Goal: Transaction & Acquisition: Purchase product/service

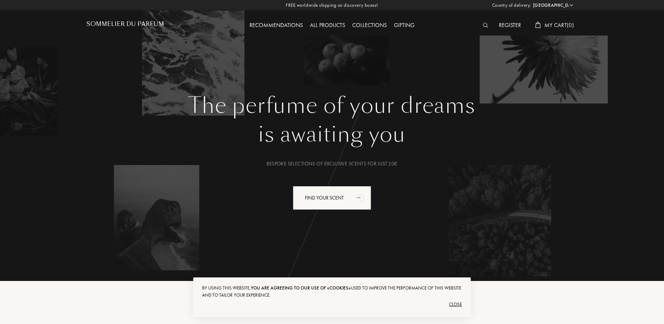
select select "FR"
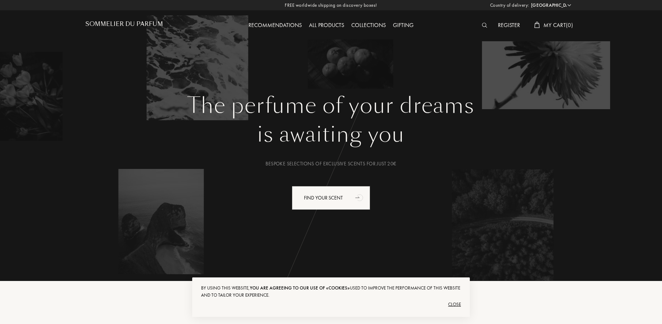
click at [457, 306] on div "Close" at bounding box center [331, 304] width 260 height 11
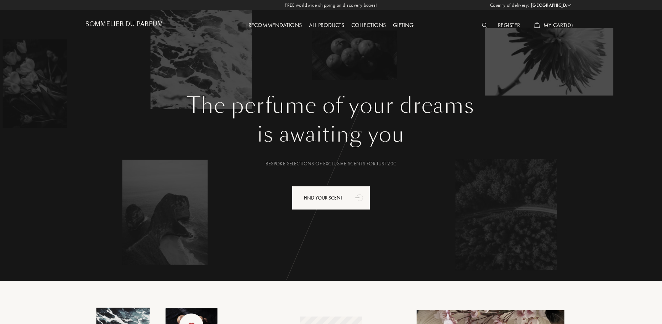
click at [479, 23] on div at bounding box center [487, 25] width 16 height 9
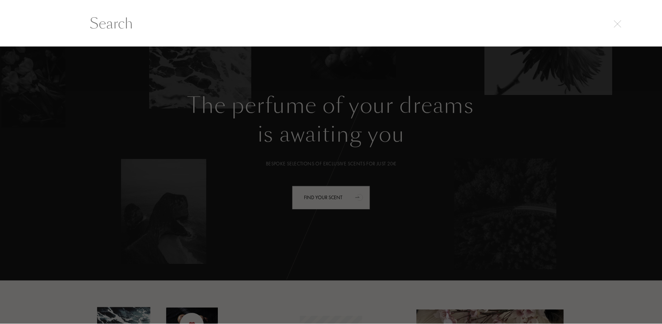
scroll to position [0, 0]
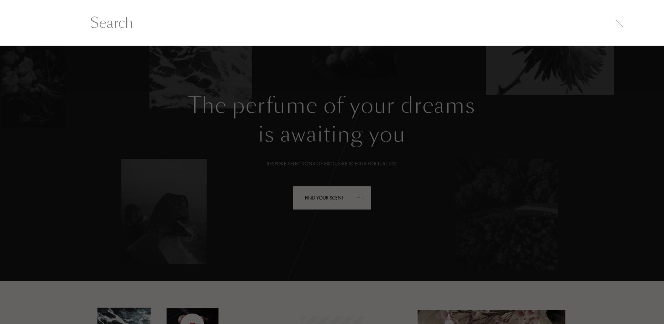
click at [483, 25] on input "text" at bounding box center [332, 22] width 513 height 21
click at [459, 21] on input "text" at bounding box center [332, 22] width 513 height 21
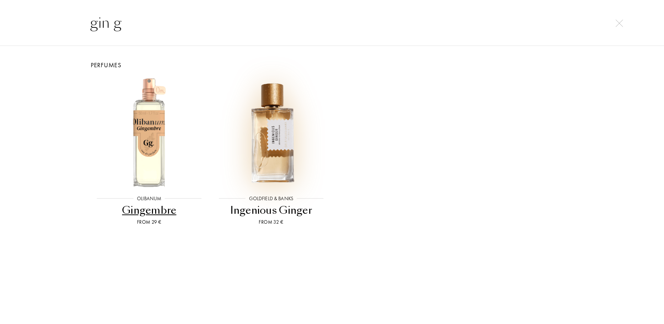
type input "gin g"
click at [271, 126] on img at bounding box center [271, 133] width 110 height 110
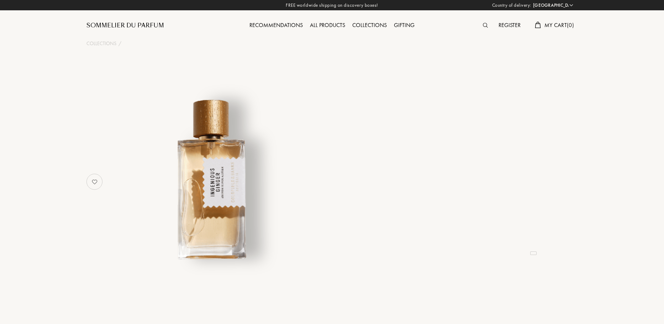
select select "FR"
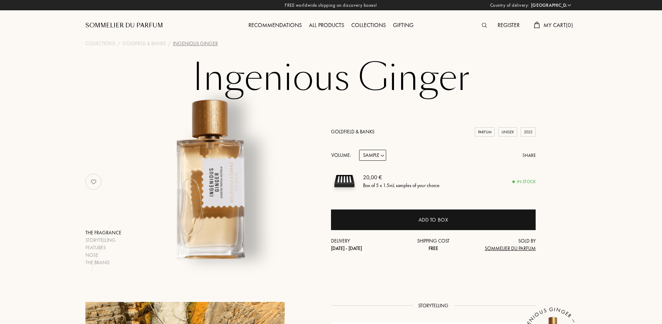
click at [366, 158] on select "Sample 10mL 50mL 100mL" at bounding box center [372, 155] width 27 height 11
click at [586, 139] on div "Ingenious Ginger The fragrance Storytelling Features Nose The brand Goldfield &…" at bounding box center [331, 162] width 513 height 208
click at [447, 178] on div "20,00 € Box of 5 x 1.5mL samples of your choice" at bounding box center [449, 181] width 173 height 27
click at [364, 184] on div "Box of 5 x 1.5mL samples of your choice" at bounding box center [401, 185] width 77 height 7
click at [378, 155] on select "Sample 10mL 50mL 100mL" at bounding box center [372, 155] width 27 height 11
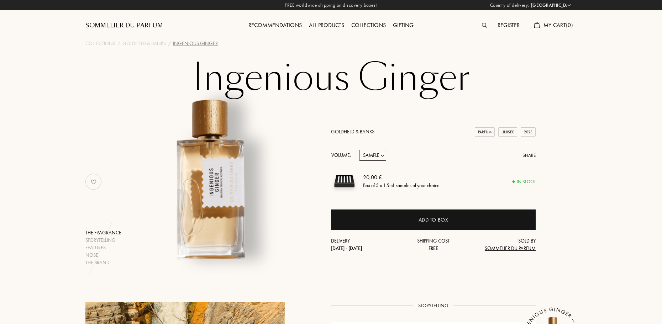
click at [378, 151] on select "Sample 10mL 50mL 100mL" at bounding box center [372, 155] width 27 height 11
click at [414, 217] on div "Add to box" at bounding box center [433, 220] width 205 height 21
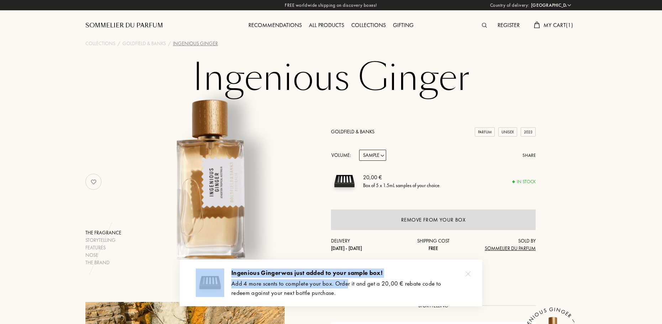
drag, startPoint x: 228, startPoint y: 283, endPoint x: 346, endPoint y: 285, distance: 119.0
click at [346, 285] on div "Ingenious [PERSON_NAME] was just added to your sample box! Add 4 more scents to…" at bounding box center [331, 283] width 303 height 47
click at [346, 285] on div "Add 4 more scents to complete your box. Order it and get a 20,00 € rebate code …" at bounding box center [351, 289] width 240 height 18
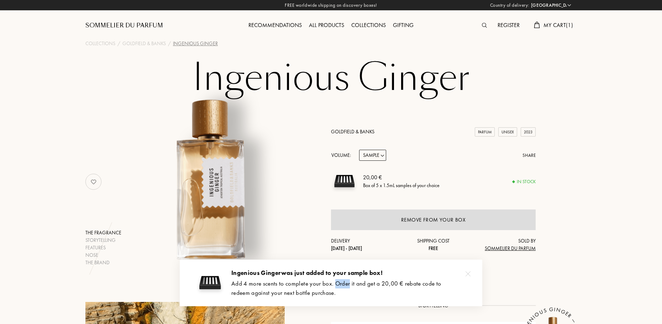
click at [346, 285] on div "Add 4 more scents to complete your box. Order it and get a 20,00 € rebate code …" at bounding box center [351, 289] width 240 height 18
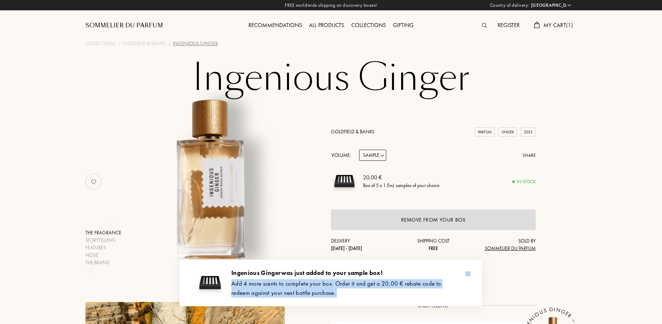
click at [346, 285] on div "Add 4 more scents to complete your box. Order it and get a 20,00 € rebate code …" at bounding box center [351, 289] width 240 height 18
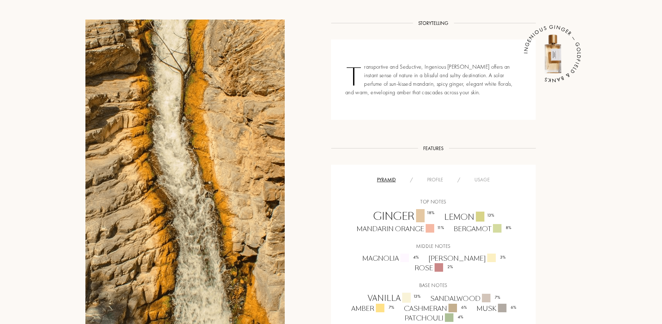
scroll to position [356, 0]
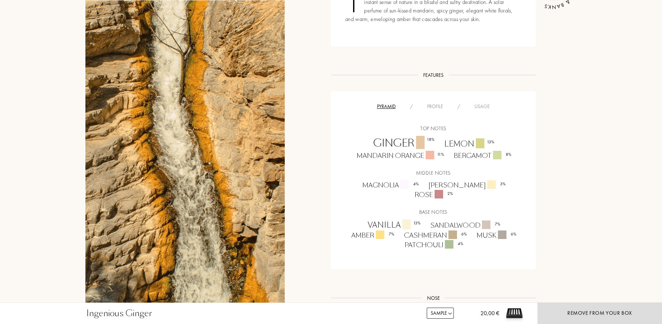
click at [433, 104] on div "Profile" at bounding box center [435, 106] width 30 height 7
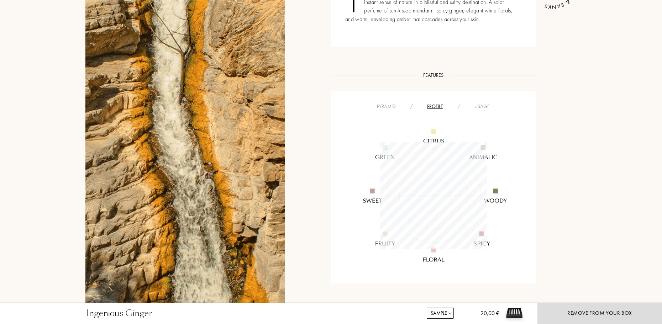
scroll to position [107, 107]
click at [493, 106] on div "Usage" at bounding box center [483, 106] width 30 height 7
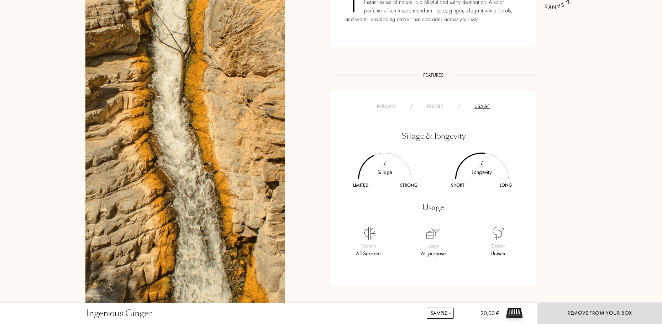
click at [490, 107] on div "Usage" at bounding box center [483, 106] width 30 height 7
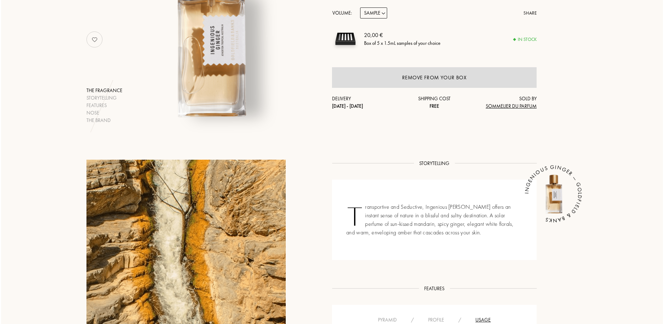
scroll to position [0, 0]
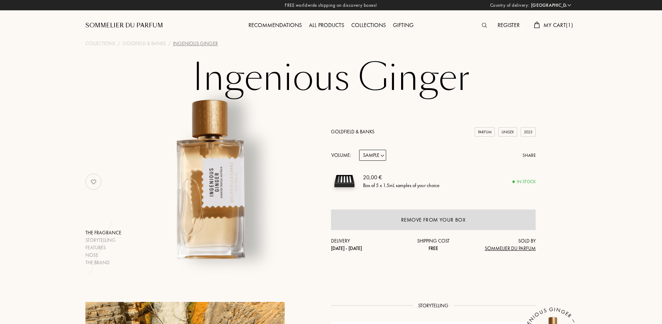
click at [482, 24] on img at bounding box center [484, 25] width 5 height 5
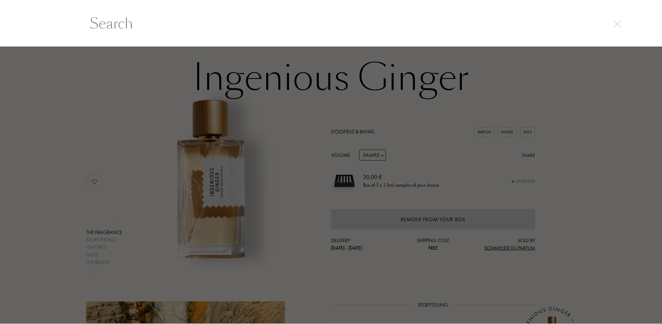
scroll to position [0, 0]
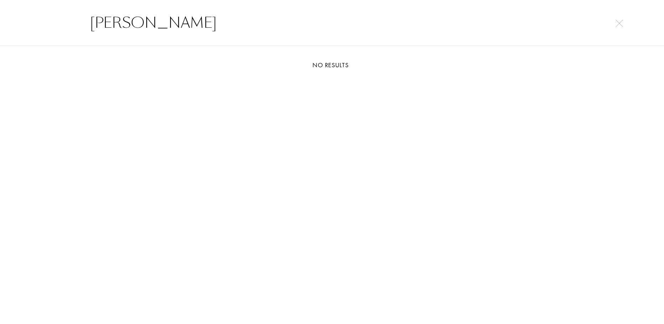
type input "[PERSON_NAME]"
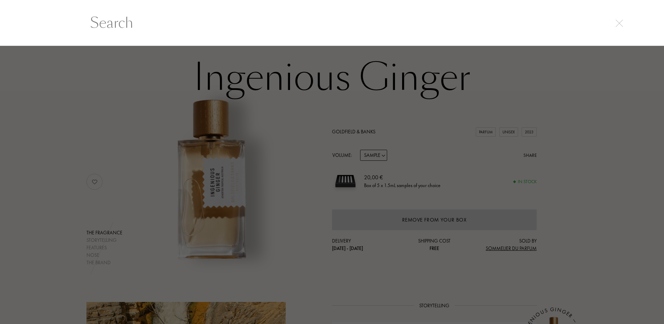
click at [153, 121] on div at bounding box center [332, 185] width 664 height 278
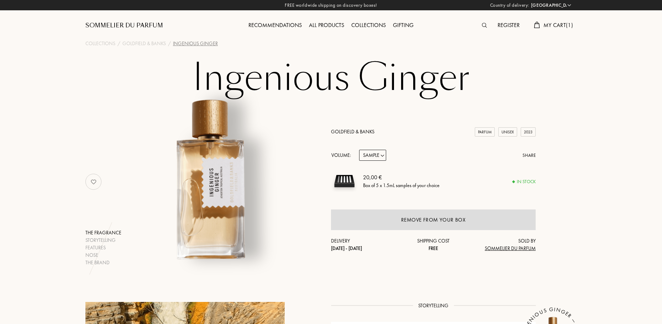
click at [325, 24] on div "All products" at bounding box center [327, 25] width 42 height 9
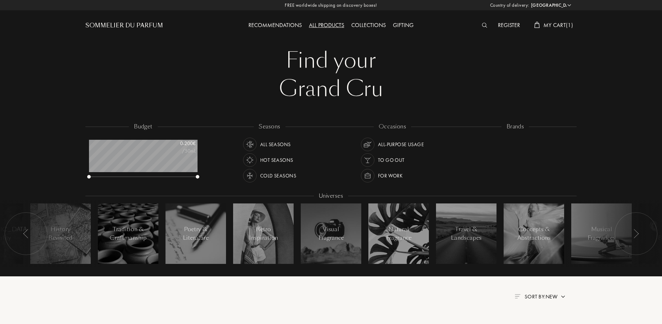
select select "FR"
click at [569, 152] on div "Essential Parfums" at bounding box center [515, 151] width 112 height 12
click at [569, 153] on div "Akro" at bounding box center [515, 151] width 112 height 12
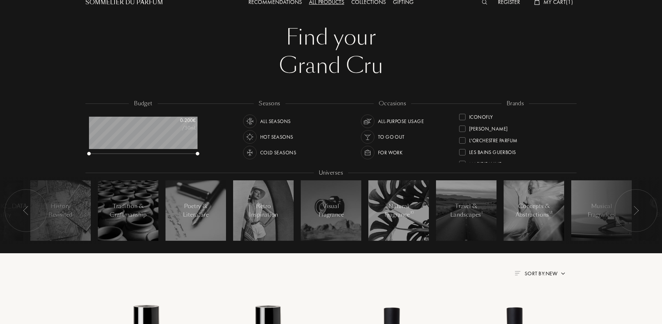
scroll to position [36, 0]
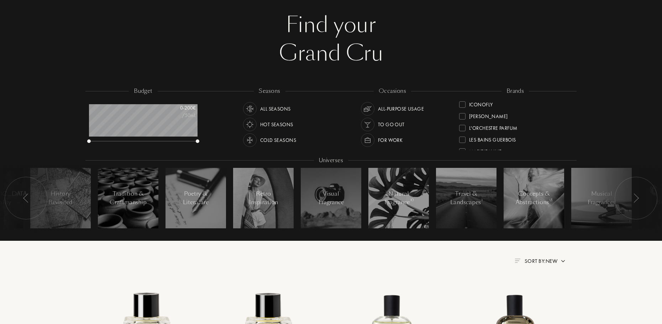
click at [281, 123] on div "Hot Seasons" at bounding box center [276, 125] width 33 height 14
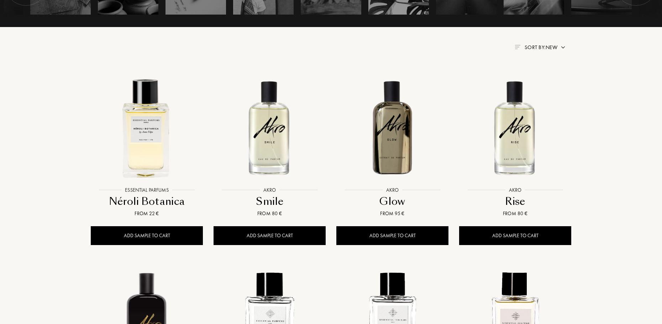
scroll to position [285, 0]
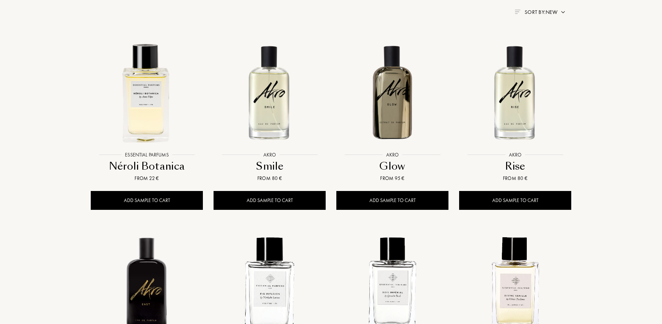
click at [610, 142] on div "Country of delivery: Afghanistan Albania Algeria Andorra Angola Anguilla Antart…" at bounding box center [331, 299] width 662 height 1168
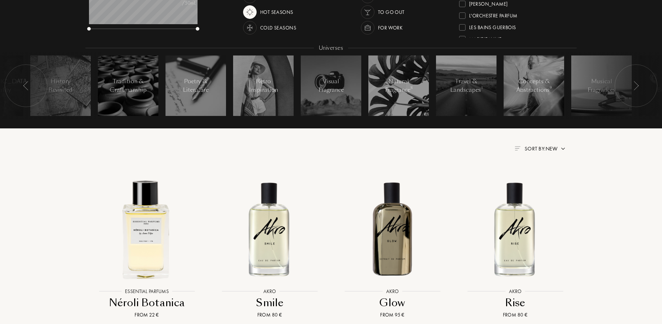
scroll to position [107, 0]
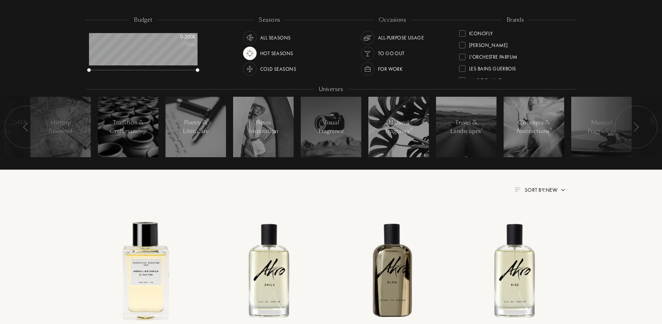
click at [554, 189] on span "Sort by: New" at bounding box center [541, 190] width 33 height 7
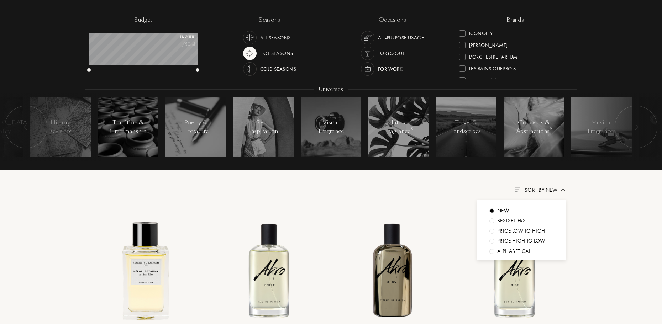
click at [554, 189] on span "Sort by: New" at bounding box center [541, 190] width 33 height 7
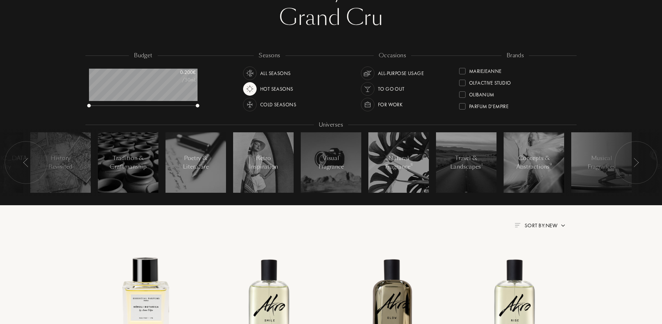
scroll to position [0, 0]
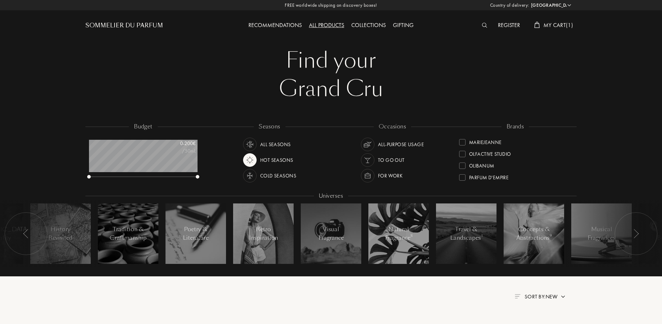
click at [573, 4] on div "FREE worldwide shipping on discovery boxes! Country of delivery: Afghanistan Al…" at bounding box center [331, 5] width 662 height 10
click at [568, 5] on select "Afghanistan Albania Algeria Andorra Angola Anguilla Antartica Antigua and Barbu…" at bounding box center [550, 5] width 43 height 7
click at [474, 86] on div "Grand Cru" at bounding box center [331, 89] width 481 height 28
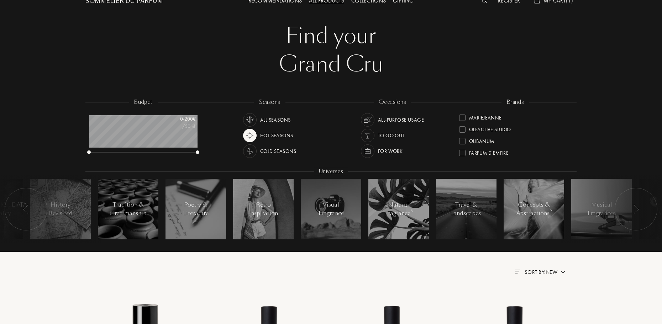
scroll to position [36, 0]
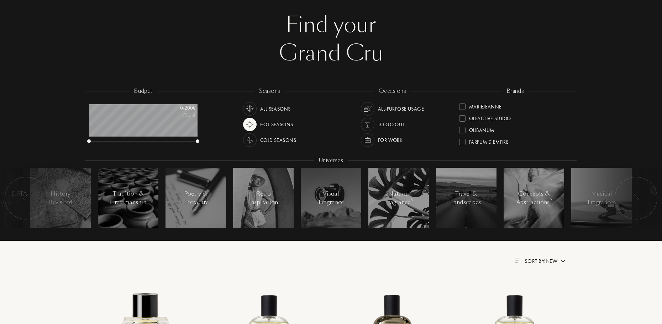
click at [379, 141] on div "For Work" at bounding box center [390, 141] width 25 height 14
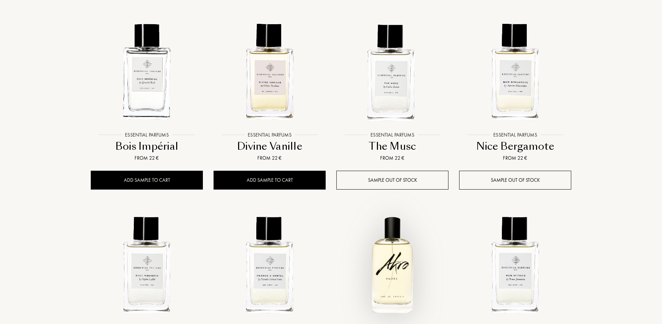
scroll to position [641, 0]
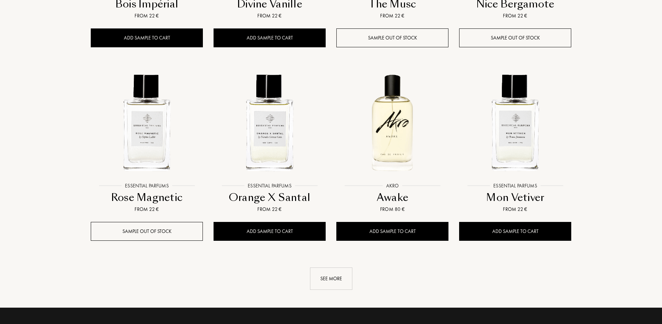
click at [342, 284] on div "See more" at bounding box center [331, 279] width 42 height 22
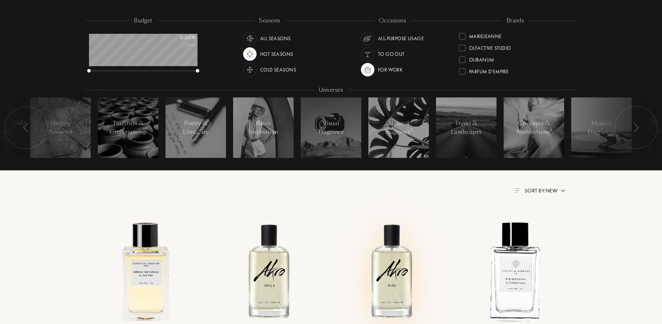
scroll to position [36, 0]
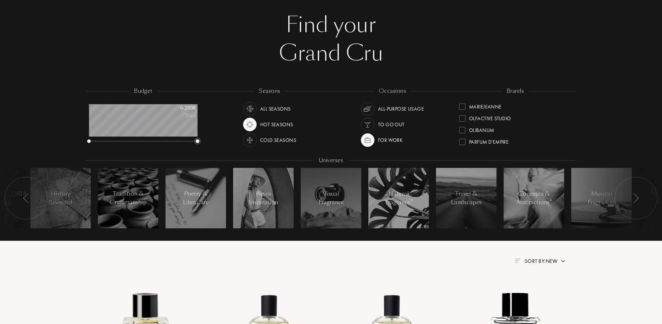
drag, startPoint x: 198, startPoint y: 141, endPoint x: 236, endPoint y: 151, distance: 38.9
click at [223, 153] on div "budget 0 - 200 € /50mL seasons All Seasons Hot Seasons Cold Seasons occasions A…" at bounding box center [330, 163] width 491 height 152
click at [369, 111] on img at bounding box center [368, 109] width 10 height 10
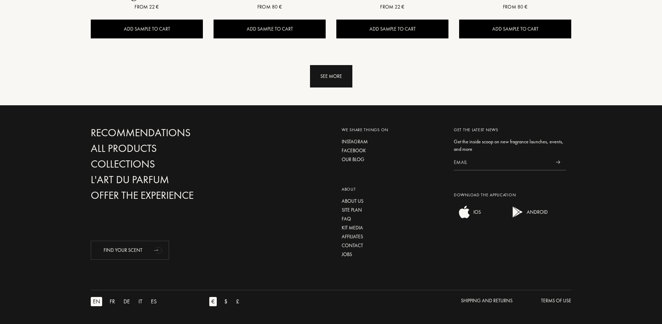
click at [329, 83] on div "See more" at bounding box center [331, 76] width 42 height 22
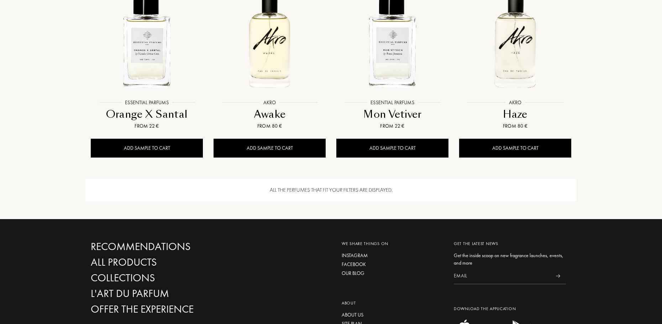
scroll to position [696, 0]
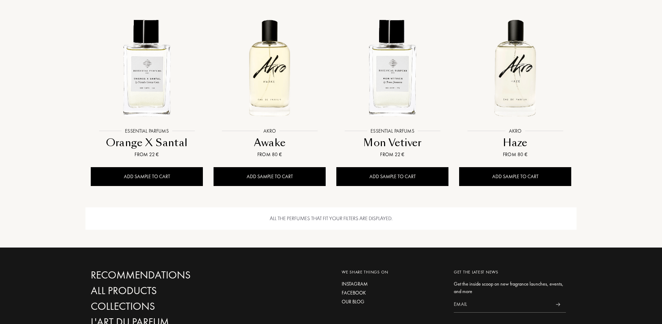
click at [359, 221] on div "All the perfumes that fit your filters are displayed." at bounding box center [330, 219] width 491 height 22
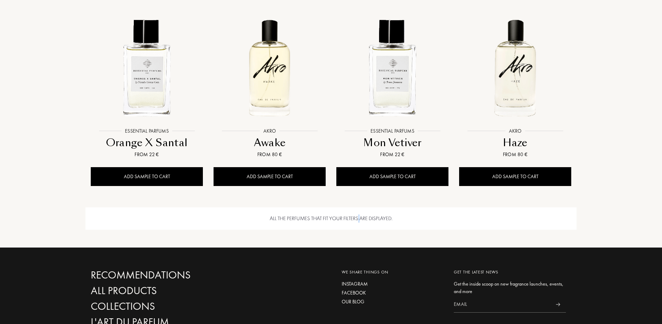
click at [359, 221] on div "All the perfumes that fit your filters are displayed." at bounding box center [330, 219] width 491 height 22
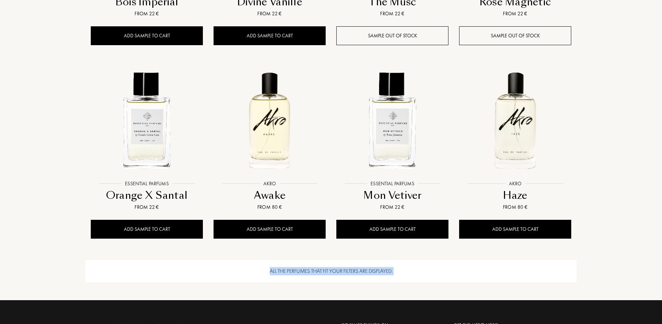
scroll to position [589, 0]
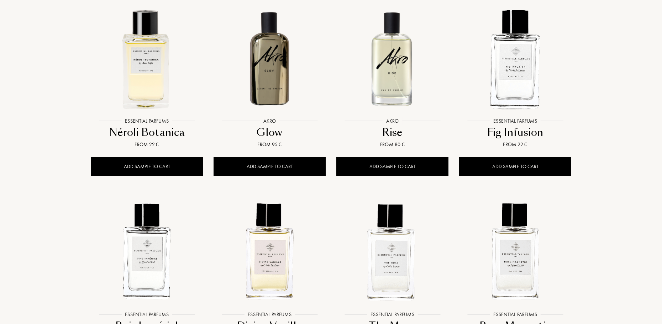
scroll to position [304, 0]
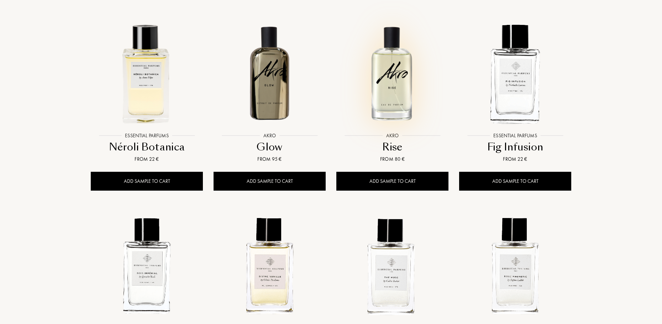
click at [409, 110] on img at bounding box center [392, 72] width 111 height 111
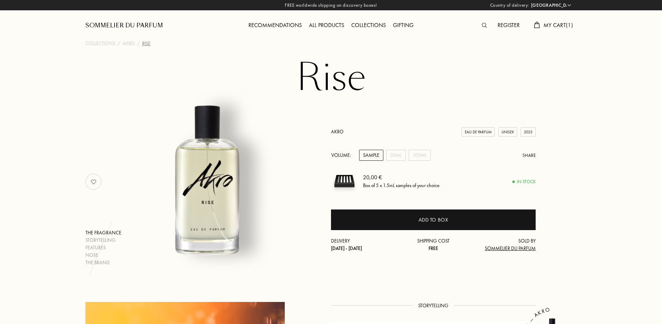
select select "FR"
click at [422, 156] on div "100mL" at bounding box center [420, 155] width 22 height 11
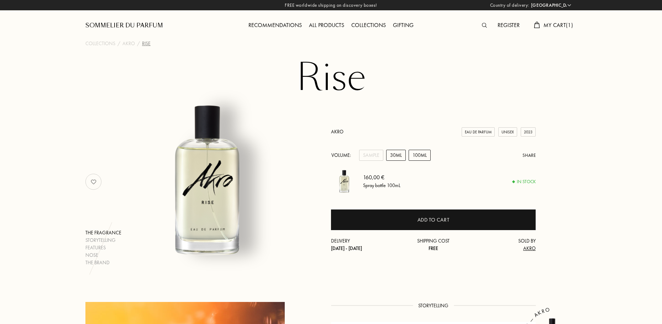
click at [405, 154] on div "30mL" at bounding box center [396, 155] width 20 height 11
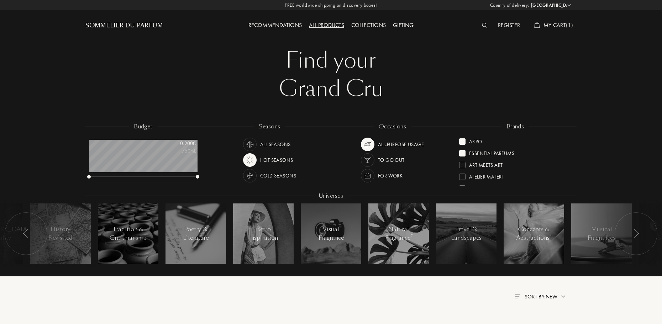
select select "FR"
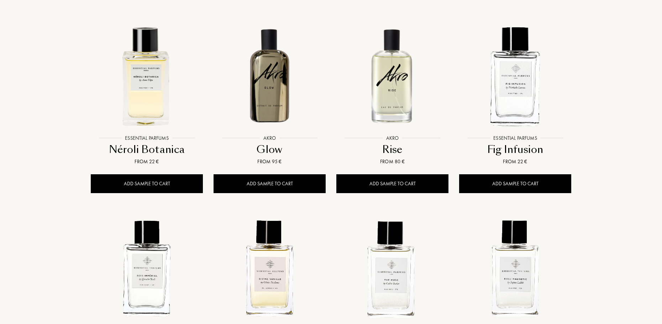
scroll to position [36, 109]
